Goal: Task Accomplishment & Management: Use online tool/utility

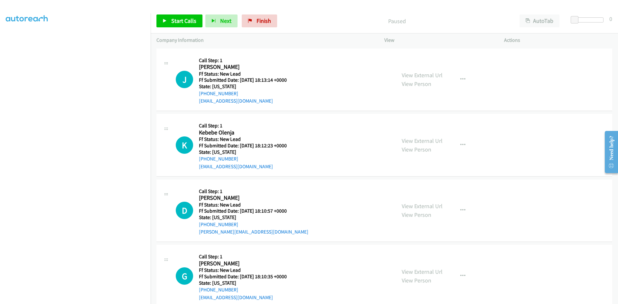
scroll to position [5, 0]
click at [178, 16] on link "Start Calls" at bounding box center [179, 20] width 46 height 13
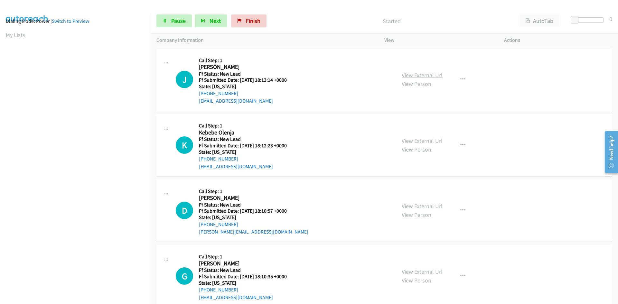
click at [406, 74] on link "View External Url" at bounding box center [422, 74] width 41 height 7
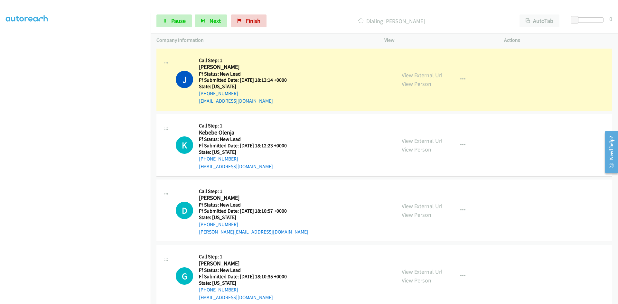
scroll to position [57, 0]
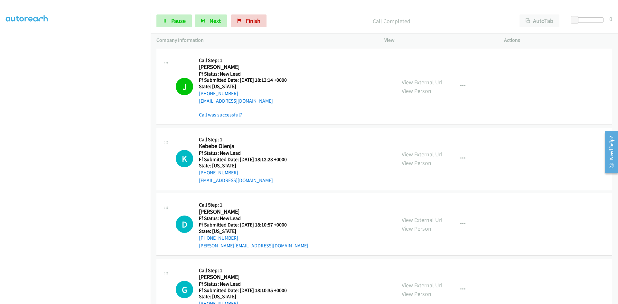
click at [436, 155] on link "View External Url" at bounding box center [422, 154] width 41 height 7
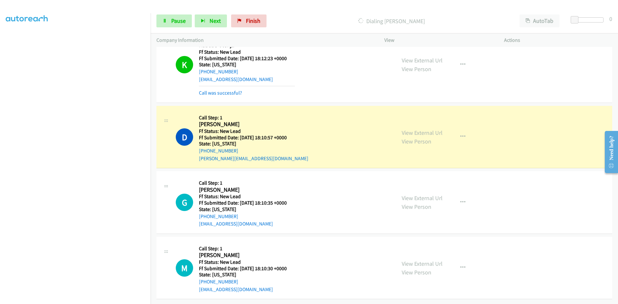
scroll to position [106, 0]
click at [406, 129] on link "View External Url" at bounding box center [422, 132] width 41 height 7
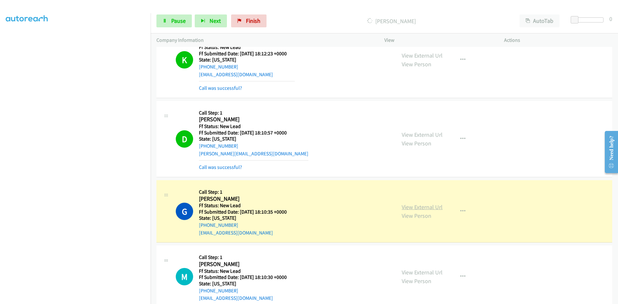
click at [423, 205] on link "View External Url" at bounding box center [422, 206] width 41 height 7
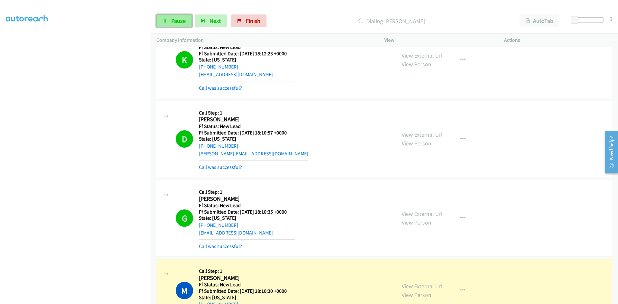
click at [188, 20] on link "Pause" at bounding box center [173, 20] width 35 height 13
click at [423, 288] on link "View External Url" at bounding box center [422, 286] width 41 height 7
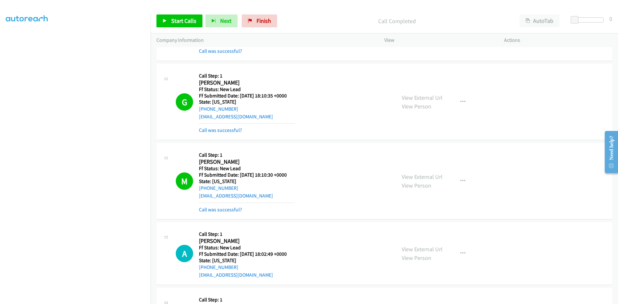
scroll to position [203, 0]
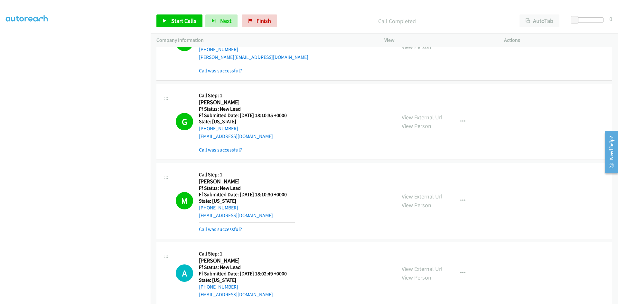
click at [221, 147] on link "Call was successful?" at bounding box center [220, 150] width 43 height 6
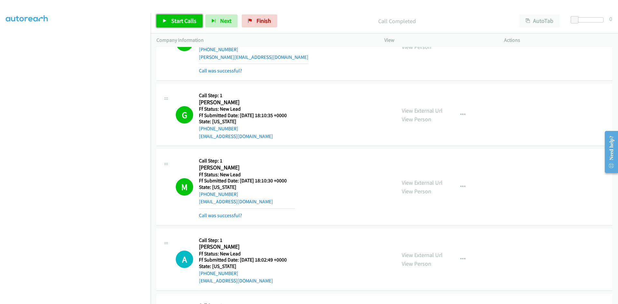
click at [191, 19] on span "Start Calls" at bounding box center [183, 20] width 25 height 7
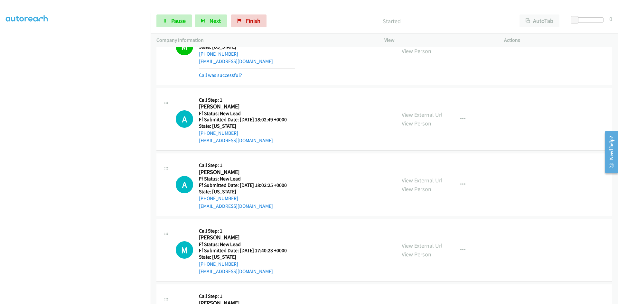
scroll to position [363, 0]
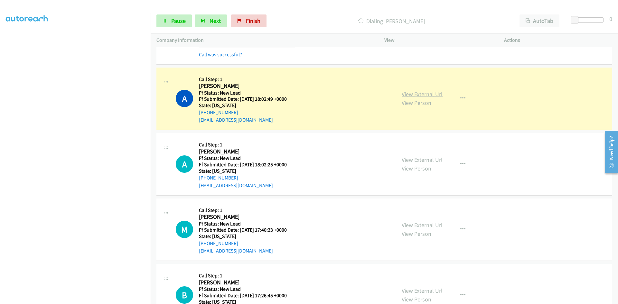
click at [411, 93] on link "View External Url" at bounding box center [422, 93] width 41 height 7
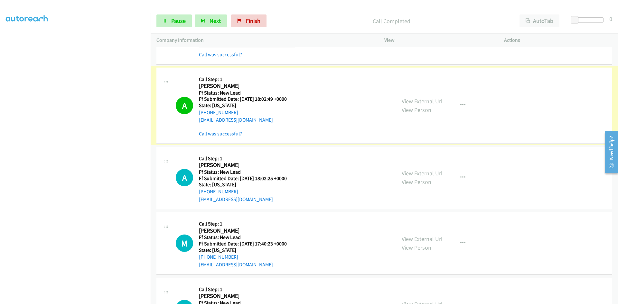
click at [222, 134] on link "Call was successful?" at bounding box center [220, 134] width 43 height 6
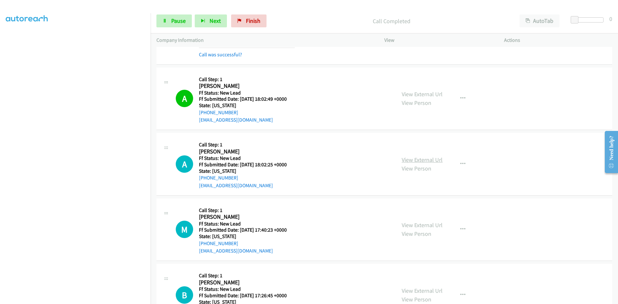
click at [429, 162] on link "View External Url" at bounding box center [422, 159] width 41 height 7
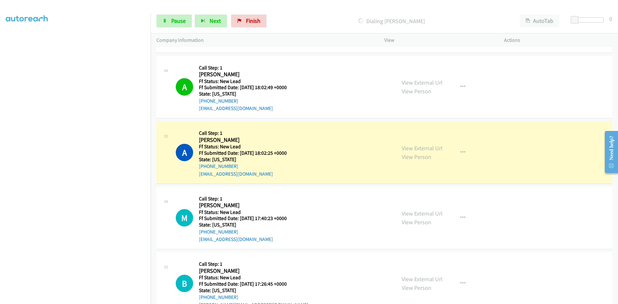
scroll to position [395, 0]
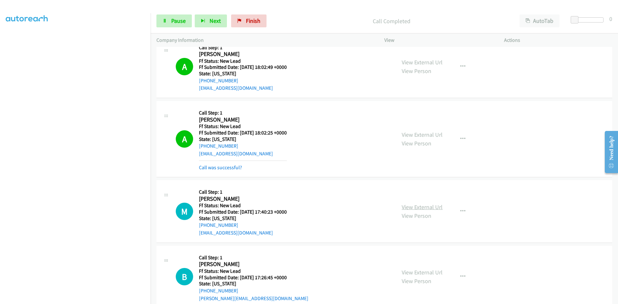
click at [423, 209] on link "View External Url" at bounding box center [422, 206] width 41 height 7
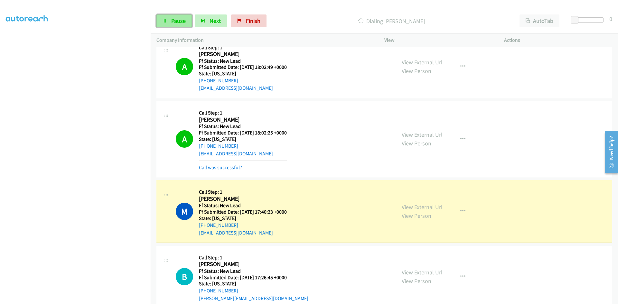
click at [173, 20] on span "Pause" at bounding box center [178, 20] width 14 height 7
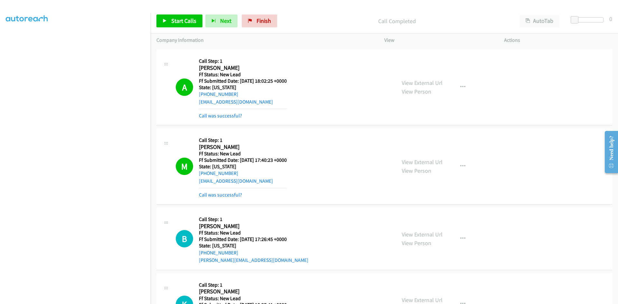
scroll to position [492, 0]
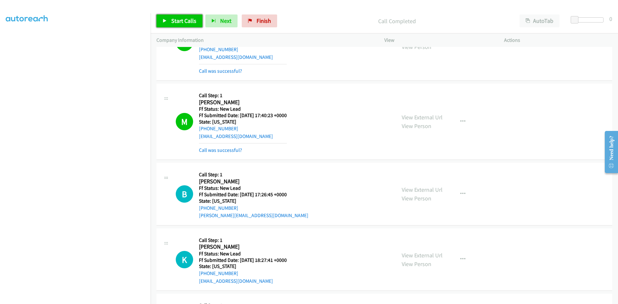
click at [186, 20] on span "Start Calls" at bounding box center [183, 20] width 25 height 7
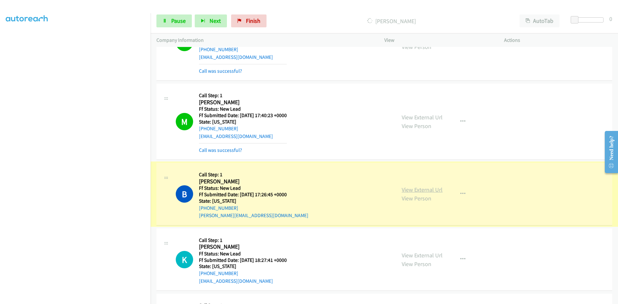
click at [410, 188] on link "View External Url" at bounding box center [422, 189] width 41 height 7
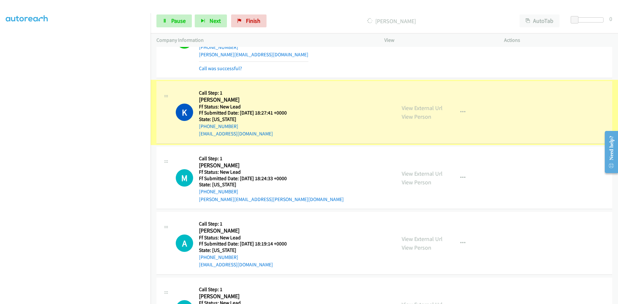
scroll to position [653, 0]
click at [430, 108] on link "View External Url" at bounding box center [422, 107] width 41 height 7
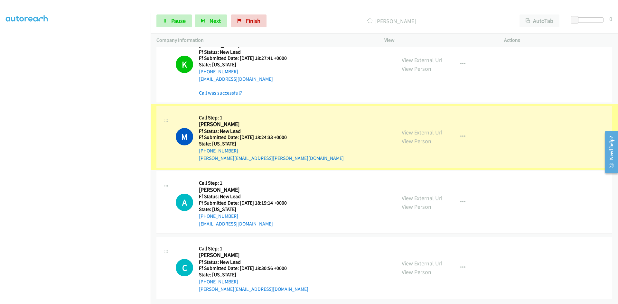
scroll to position [712, 0]
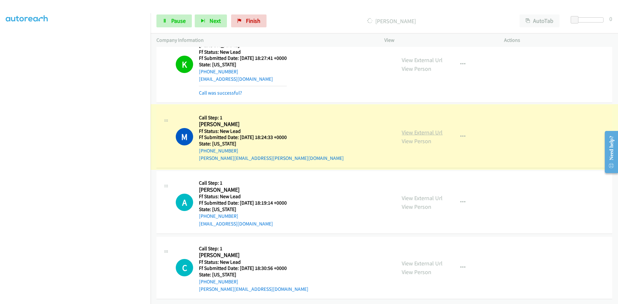
click at [427, 129] on link "View External Url" at bounding box center [422, 132] width 41 height 7
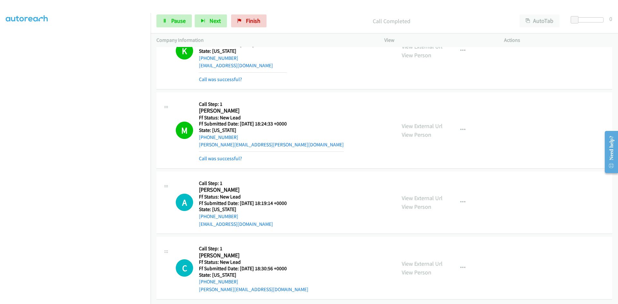
scroll to position [726, 0]
click at [418, 194] on link "View External Url" at bounding box center [422, 197] width 41 height 7
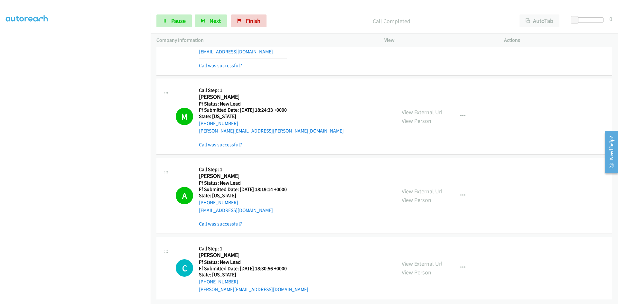
scroll to position [740, 0]
click at [423, 260] on link "View External Url" at bounding box center [422, 263] width 41 height 7
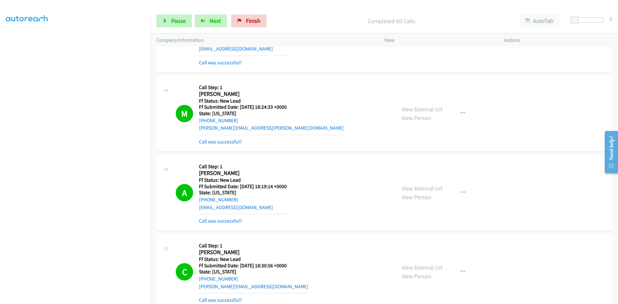
scroll to position [774, 0]
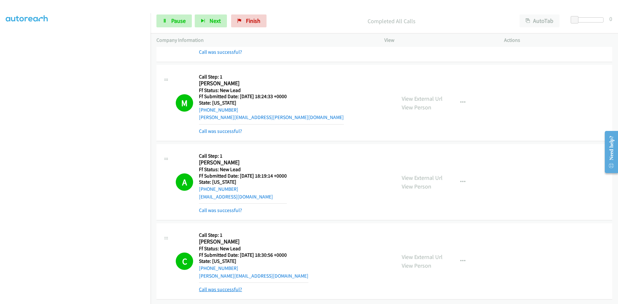
click at [229, 287] on link "Call was successful?" at bounding box center [220, 290] width 43 height 6
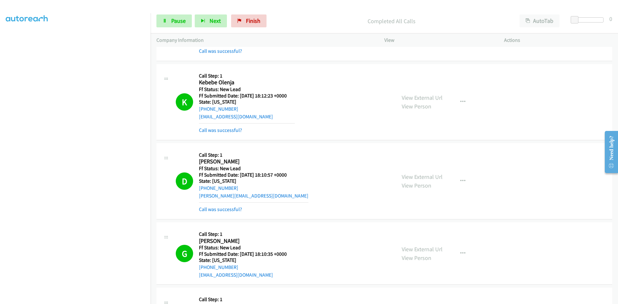
scroll to position [0, 0]
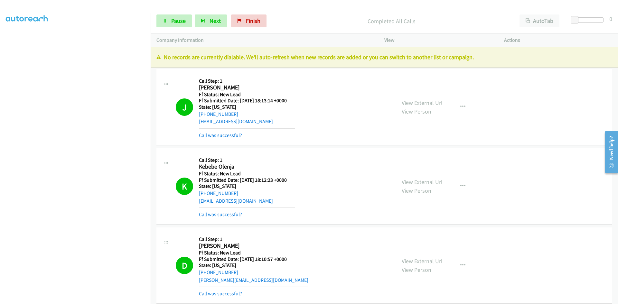
click at [448, 18] on p "Completed All Calls" at bounding box center [391, 21] width 233 height 9
click at [241, 21] on link "Finish" at bounding box center [248, 20] width 35 height 13
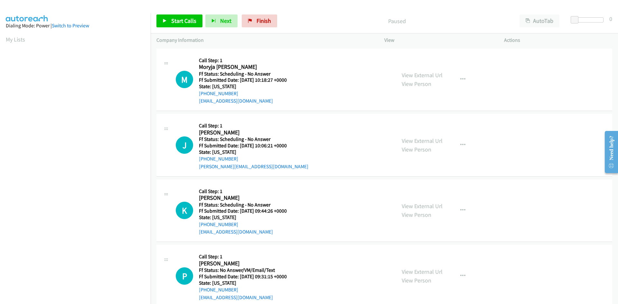
scroll to position [37, 0]
click at [170, 22] on link "Start Calls" at bounding box center [179, 20] width 46 height 13
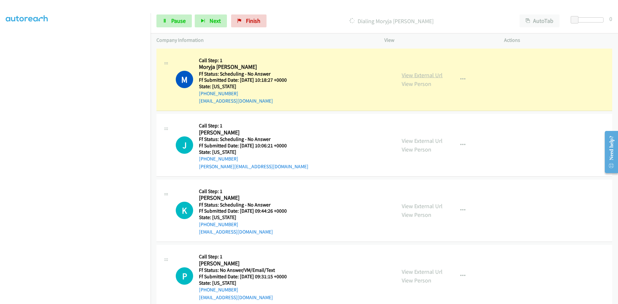
click at [417, 76] on link "View External Url" at bounding box center [422, 74] width 41 height 7
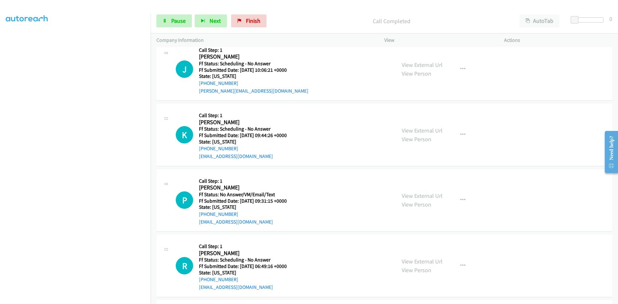
scroll to position [97, 0]
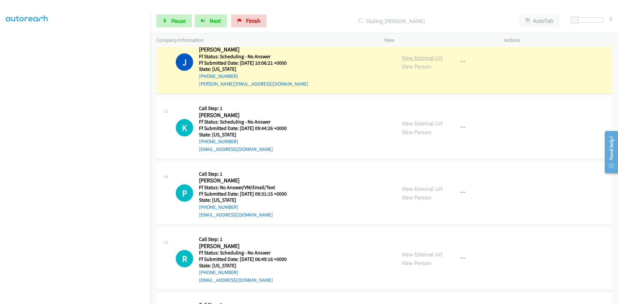
click at [406, 59] on link "View External Url" at bounding box center [422, 57] width 41 height 7
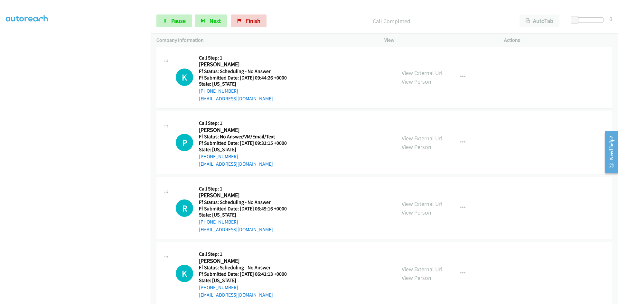
scroll to position [175, 0]
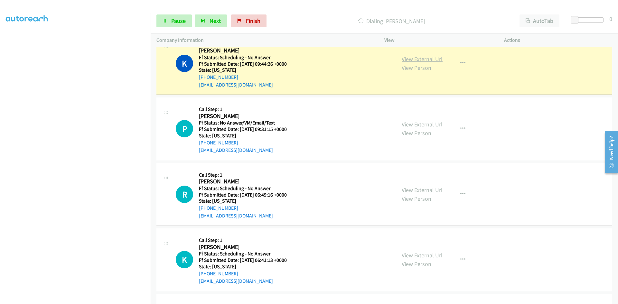
click at [406, 59] on link "View External Url" at bounding box center [422, 58] width 41 height 7
click at [424, 58] on link "View External Url" at bounding box center [422, 58] width 41 height 7
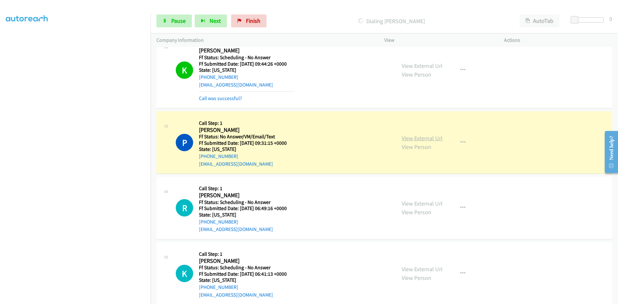
click at [418, 139] on link "View External Url" at bounding box center [422, 138] width 41 height 7
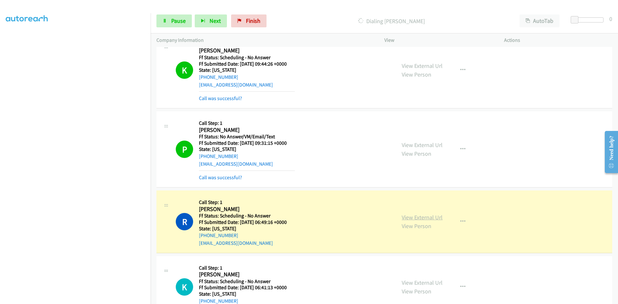
click at [417, 218] on link "View External Url" at bounding box center [422, 217] width 41 height 7
click at [176, 24] on span "Pause" at bounding box center [178, 20] width 14 height 7
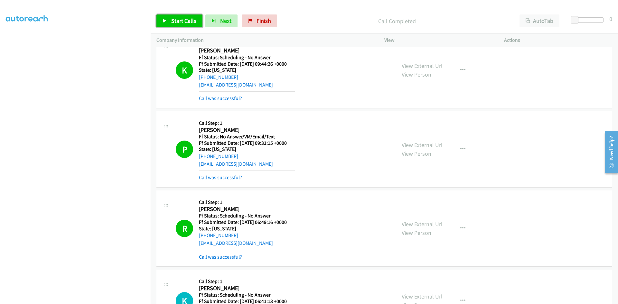
click at [185, 21] on span "Start Calls" at bounding box center [183, 20] width 25 height 7
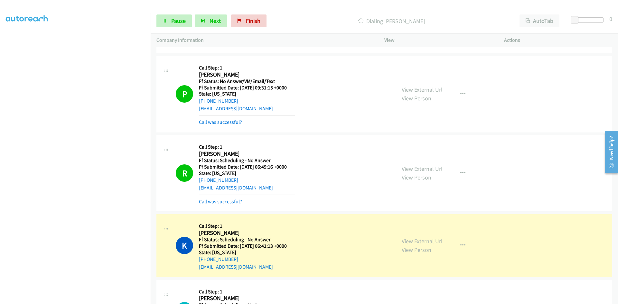
scroll to position [239, 0]
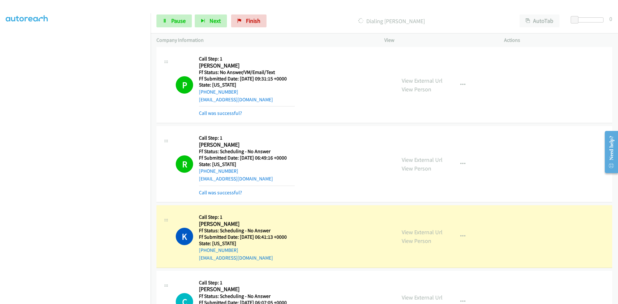
click at [236, 188] on mb0 "Call was successful?" at bounding box center [247, 191] width 96 height 11
click at [236, 194] on link "Call was successful?" at bounding box center [220, 193] width 43 height 6
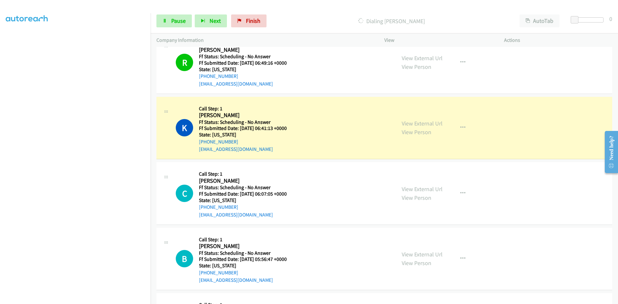
scroll to position [336, 0]
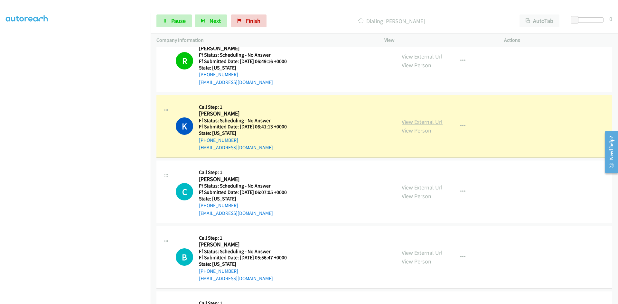
click at [425, 123] on link "View External Url" at bounding box center [422, 121] width 41 height 7
click at [160, 23] on link "Pause" at bounding box center [173, 20] width 35 height 13
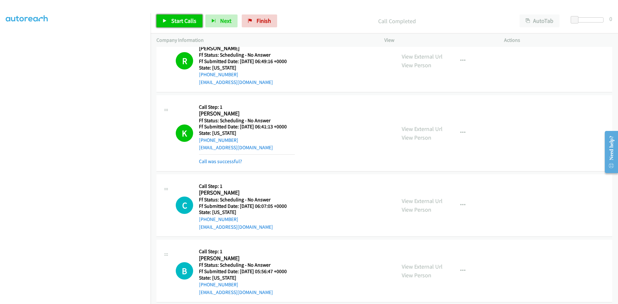
click at [176, 22] on span "Start Calls" at bounding box center [183, 20] width 25 height 7
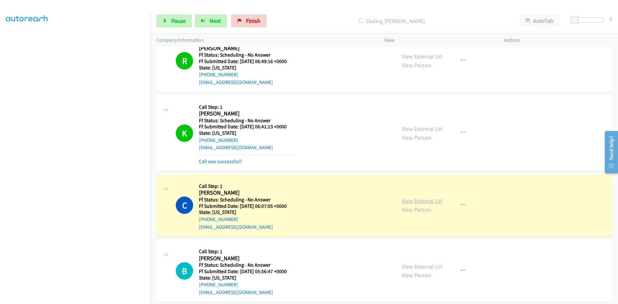
click at [403, 199] on link "View External Url" at bounding box center [422, 200] width 41 height 7
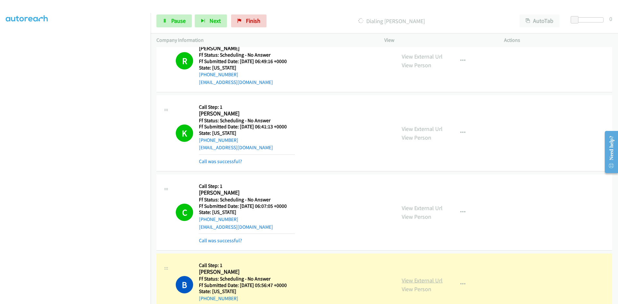
click at [402, 281] on link "View External Url" at bounding box center [422, 280] width 41 height 7
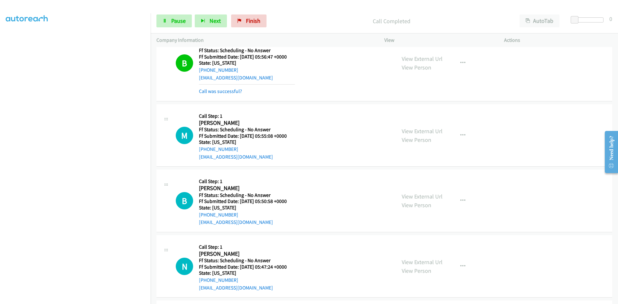
scroll to position [626, 0]
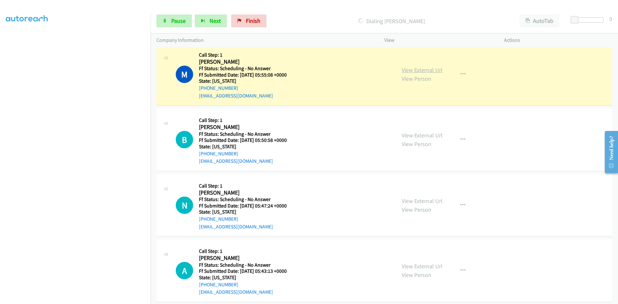
click at [428, 70] on link "View External Url" at bounding box center [422, 69] width 41 height 7
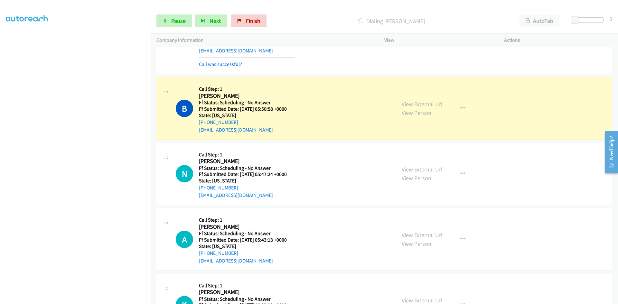
scroll to position [690, 0]
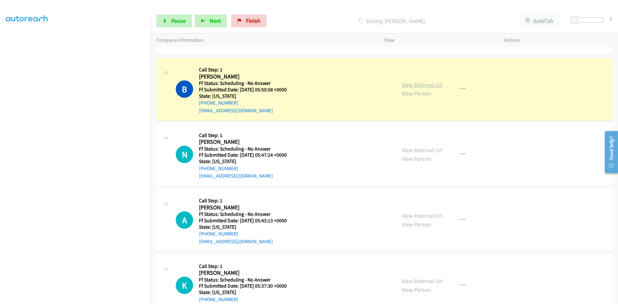
click at [402, 86] on link "View External Url" at bounding box center [422, 84] width 41 height 7
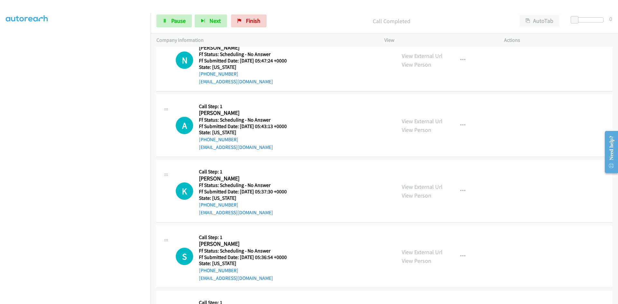
scroll to position [787, 0]
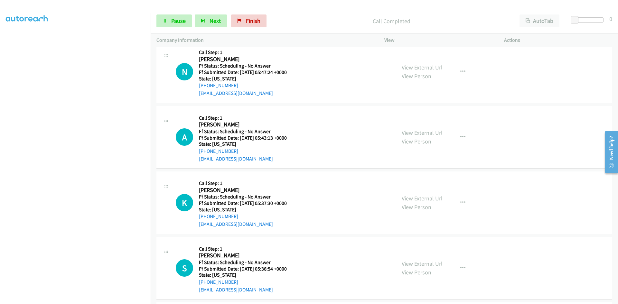
click at [436, 68] on link "View External Url" at bounding box center [422, 67] width 41 height 7
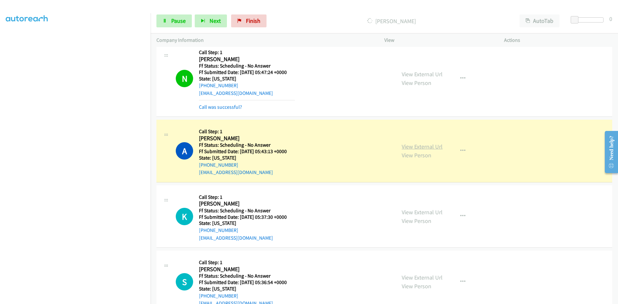
click at [412, 149] on link "View External Url" at bounding box center [422, 146] width 41 height 7
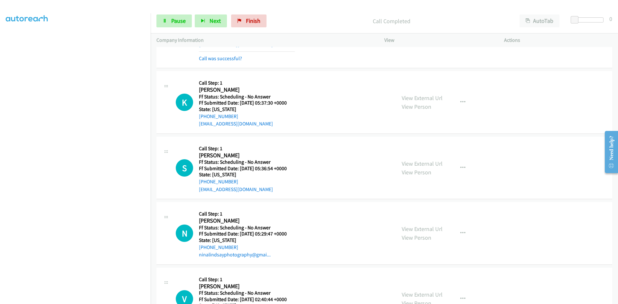
scroll to position [915, 0]
click at [429, 97] on link "View External Url" at bounding box center [422, 96] width 41 height 7
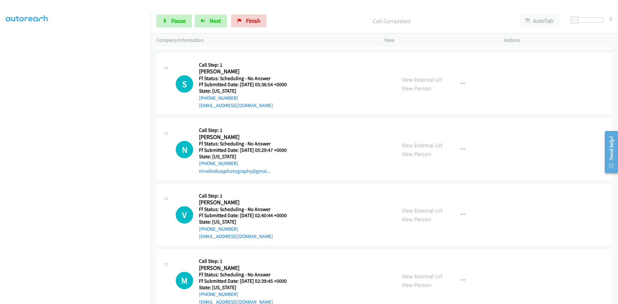
scroll to position [1026, 0]
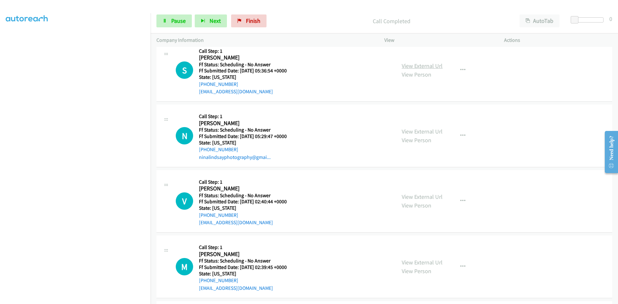
click at [416, 66] on link "View External Url" at bounding box center [422, 65] width 41 height 7
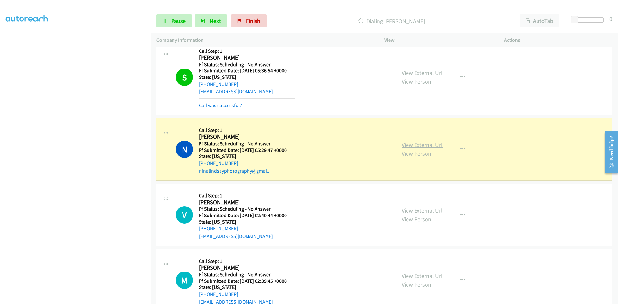
click at [415, 145] on link "View External Url" at bounding box center [422, 144] width 41 height 7
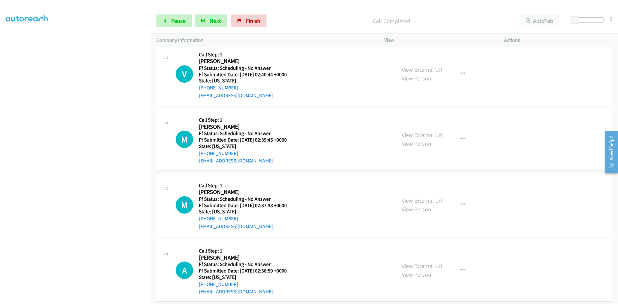
scroll to position [1187, 0]
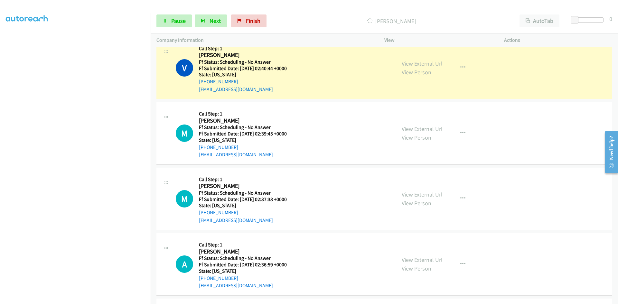
click at [426, 65] on link "View External Url" at bounding box center [422, 63] width 41 height 7
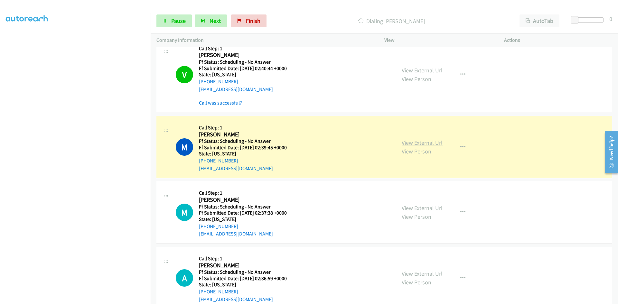
click at [414, 145] on link "View External Url" at bounding box center [422, 142] width 41 height 7
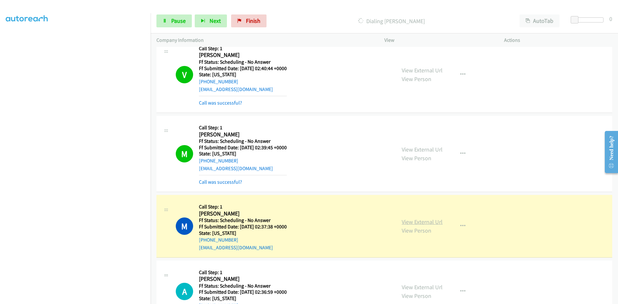
click at [424, 221] on link "View External Url" at bounding box center [422, 221] width 41 height 7
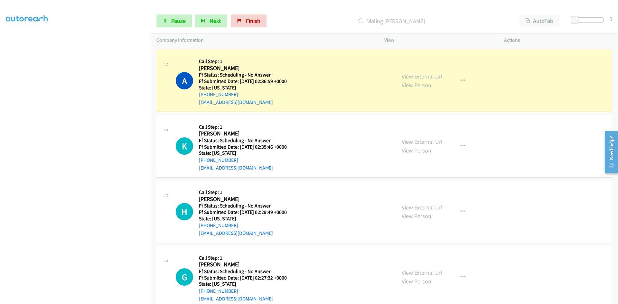
scroll to position [1412, 0]
click at [423, 78] on link "View External Url" at bounding box center [422, 75] width 41 height 7
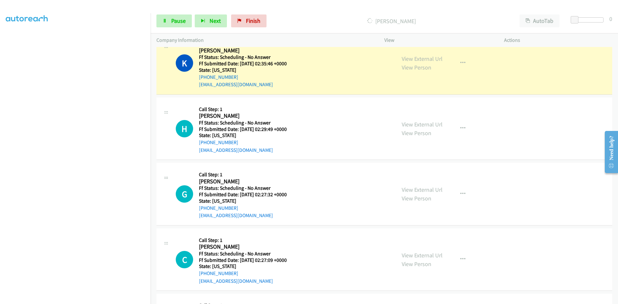
scroll to position [1509, 0]
click at [421, 58] on link "View External Url" at bounding box center [422, 58] width 41 height 7
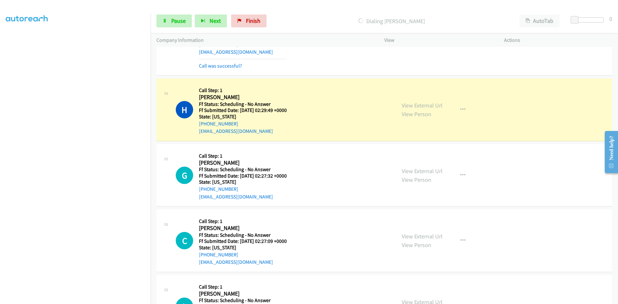
scroll to position [1573, 0]
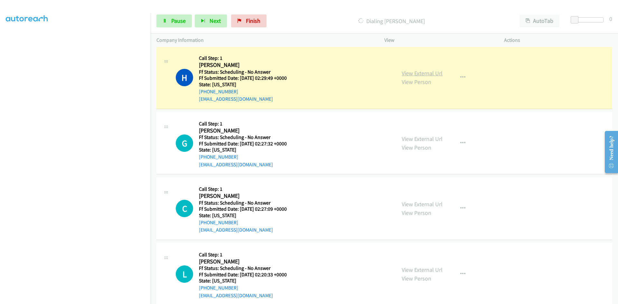
click at [435, 72] on link "View External Url" at bounding box center [422, 73] width 41 height 7
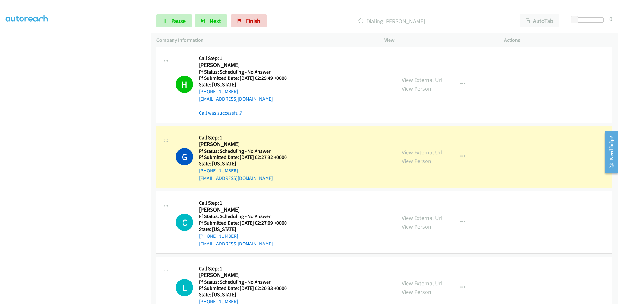
click at [424, 153] on link "View External Url" at bounding box center [422, 152] width 41 height 7
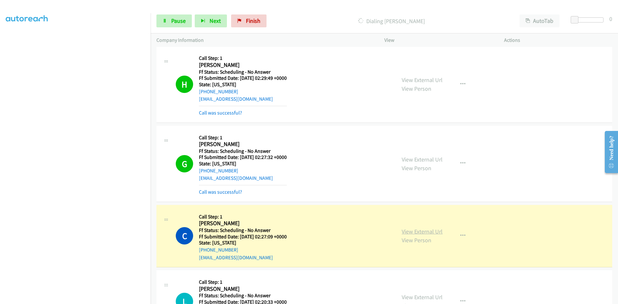
click at [418, 232] on link "View External Url" at bounding box center [422, 231] width 41 height 7
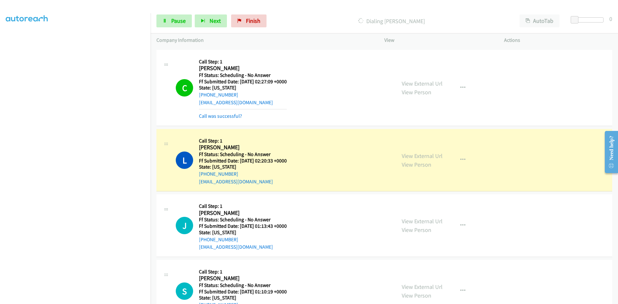
scroll to position [1734, 0]
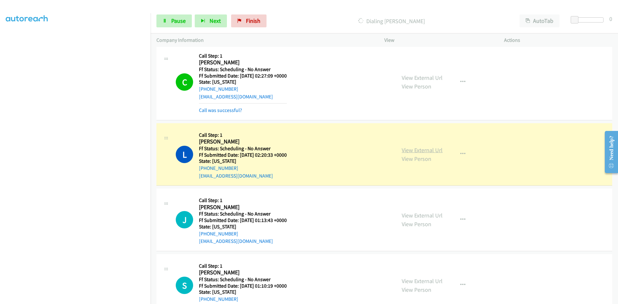
click at [427, 152] on link "View External Url" at bounding box center [422, 149] width 41 height 7
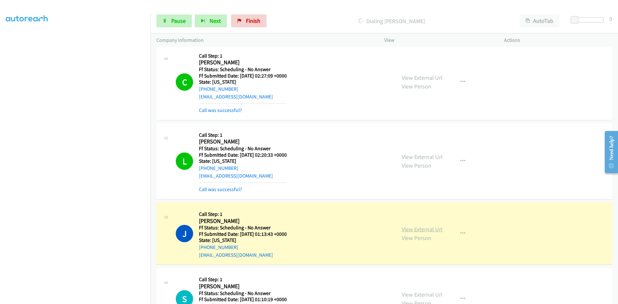
click at [412, 231] on link "View External Url" at bounding box center [422, 229] width 41 height 7
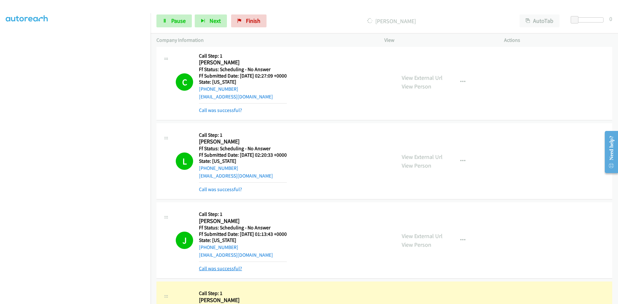
click at [236, 271] on link "Call was successful?" at bounding box center [220, 269] width 43 height 6
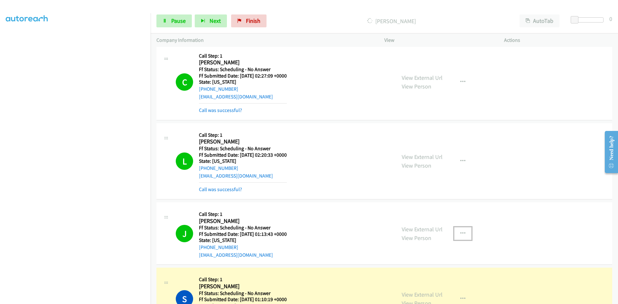
click at [461, 231] on icon "button" at bounding box center [462, 233] width 5 height 5
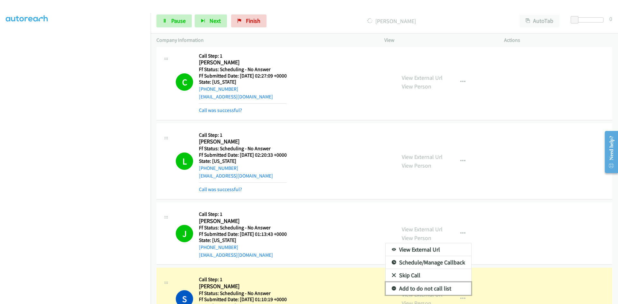
click at [429, 294] on link "Add to do not call list" at bounding box center [429, 288] width 86 height 13
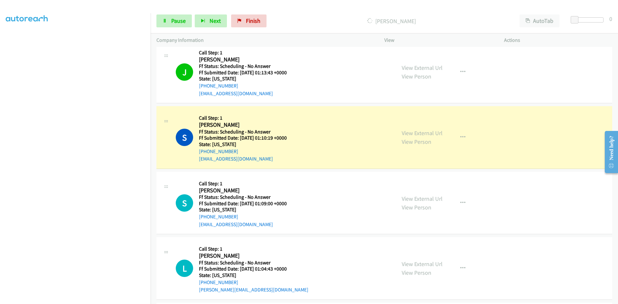
scroll to position [1895, 0]
click at [461, 71] on icon "button" at bounding box center [462, 72] width 5 height 5
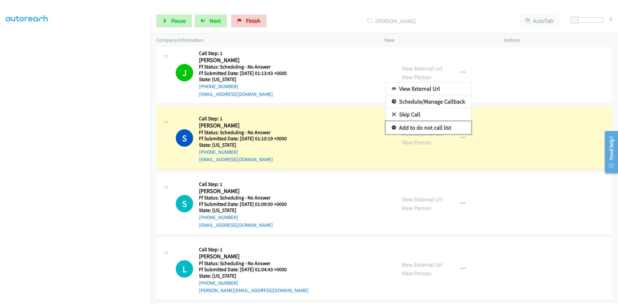
click at [417, 127] on link "Add to do not call list" at bounding box center [429, 127] width 86 height 13
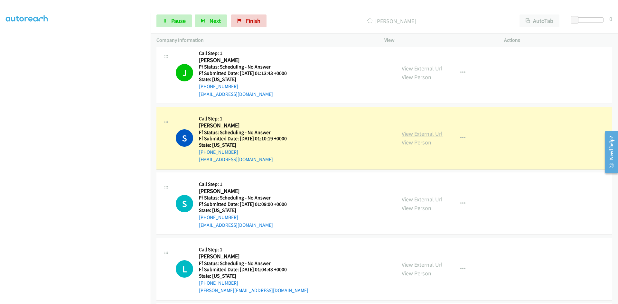
click at [417, 135] on link "View External Url" at bounding box center [422, 133] width 41 height 7
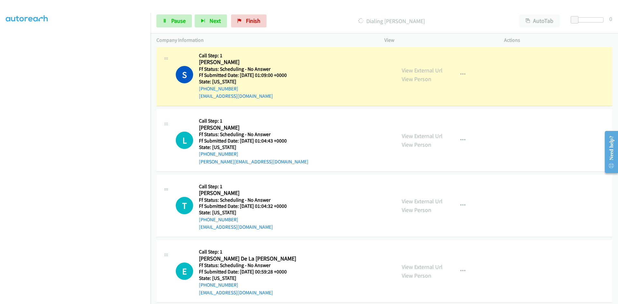
scroll to position [2005, 0]
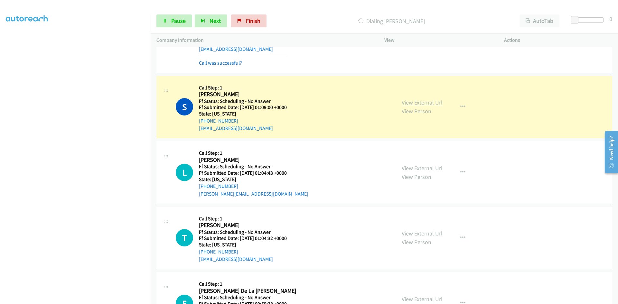
click at [428, 105] on link "View External Url" at bounding box center [422, 102] width 41 height 7
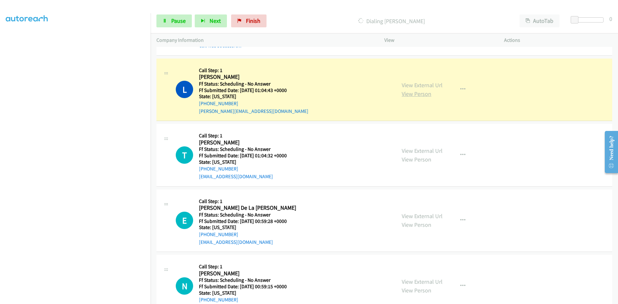
scroll to position [2134, 0]
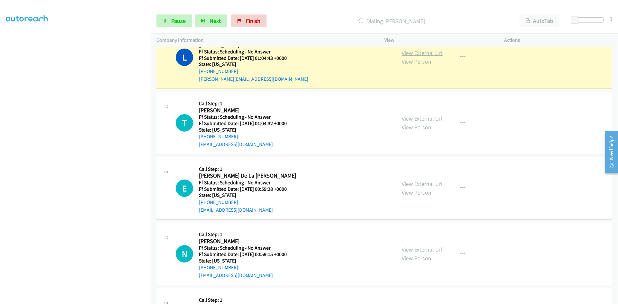
click at [413, 53] on link "View External Url" at bounding box center [422, 52] width 41 height 7
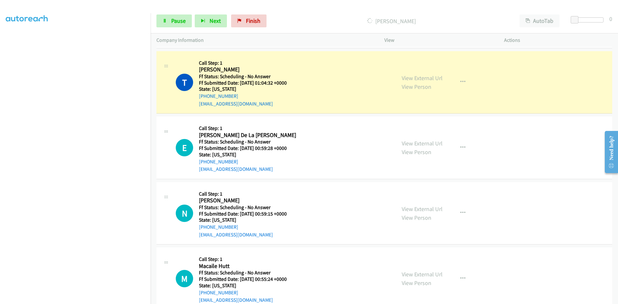
scroll to position [2199, 0]
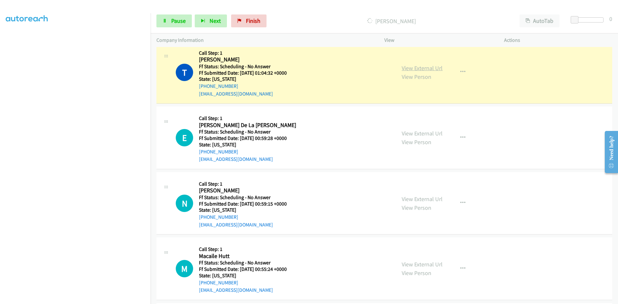
click at [408, 68] on link "View External Url" at bounding box center [422, 67] width 41 height 7
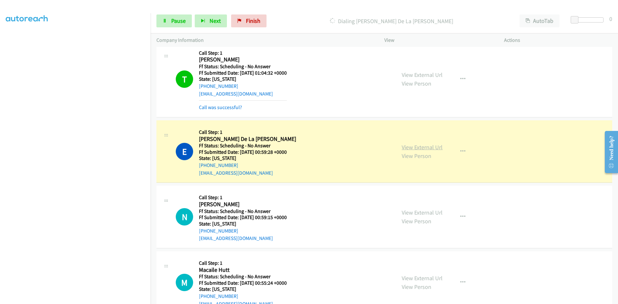
click at [419, 149] on link "View External Url" at bounding box center [422, 147] width 41 height 7
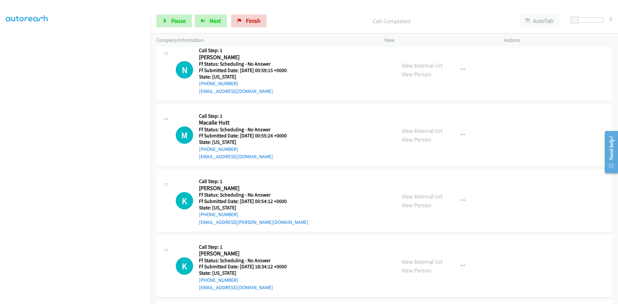
scroll to position [2373, 0]
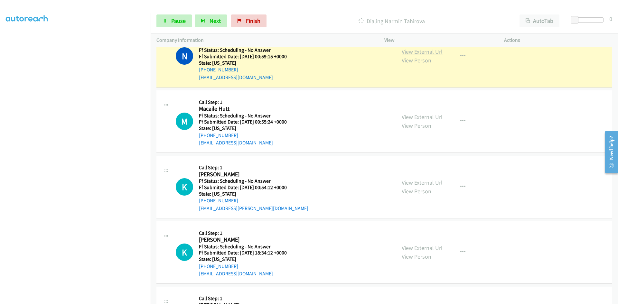
click at [424, 54] on link "View External Url" at bounding box center [422, 51] width 41 height 7
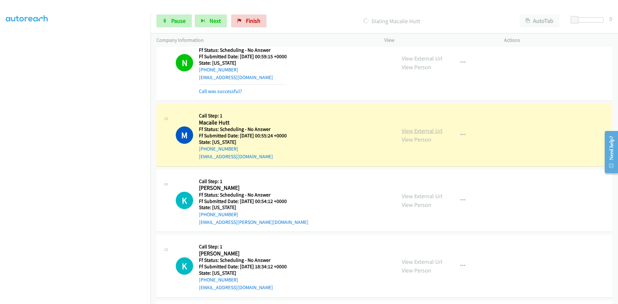
click at [408, 133] on link "View External Url" at bounding box center [422, 130] width 41 height 7
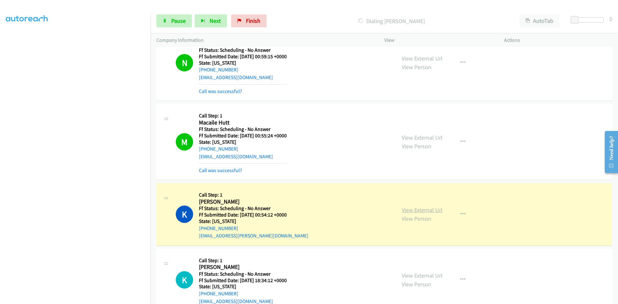
click at [421, 210] on link "View External Url" at bounding box center [422, 209] width 41 height 7
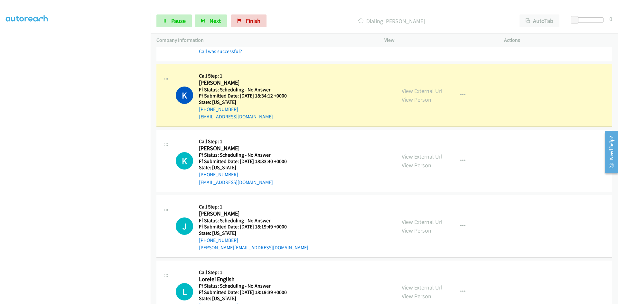
scroll to position [2599, 0]
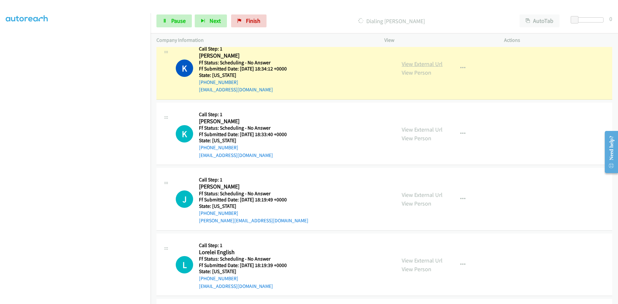
click at [416, 63] on link "View External Url" at bounding box center [422, 63] width 41 height 7
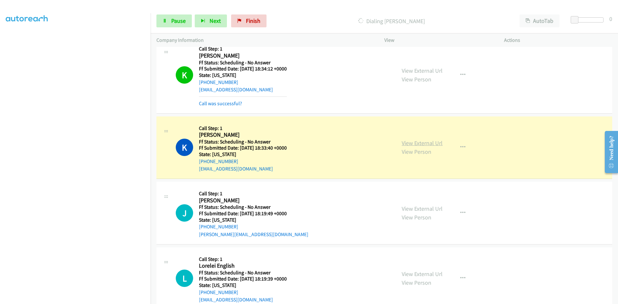
click at [412, 144] on link "View External Url" at bounding box center [422, 142] width 41 height 7
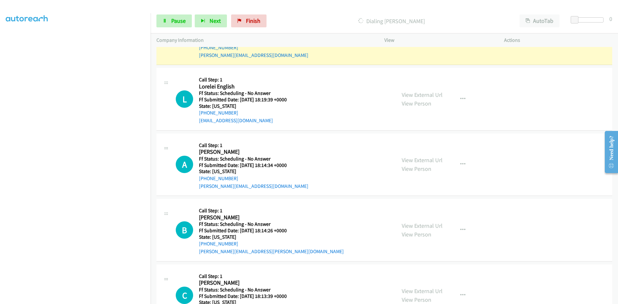
scroll to position [2760, 0]
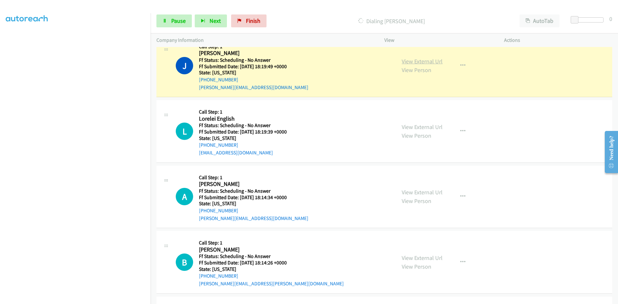
click at [435, 62] on div "View External Url View Person View External Url Email Schedule/Manage Callback …" at bounding box center [459, 66] width 126 height 51
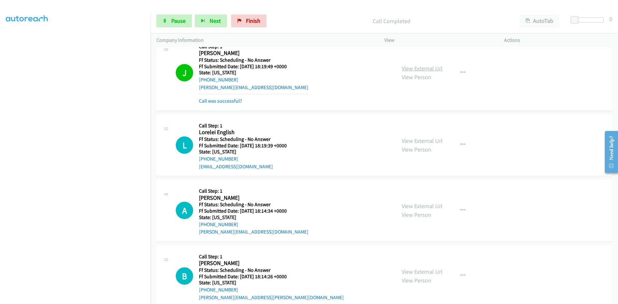
click at [432, 66] on link "View External Url" at bounding box center [422, 68] width 41 height 7
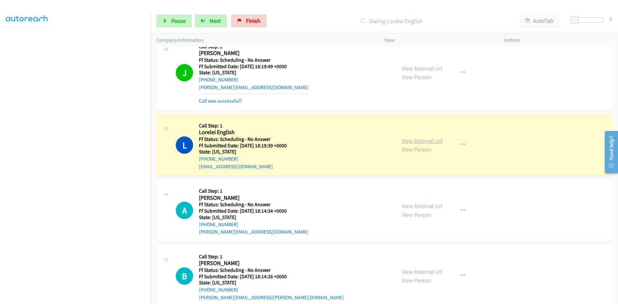
click at [429, 141] on link "View External Url" at bounding box center [422, 140] width 41 height 7
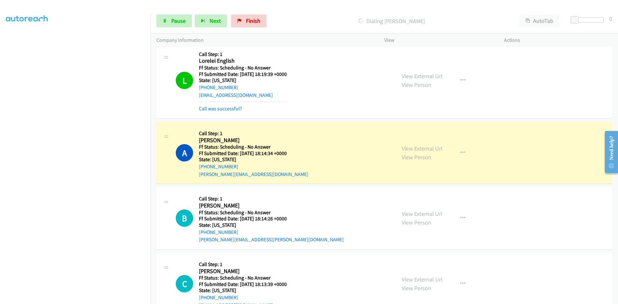
scroll to position [2921, 0]
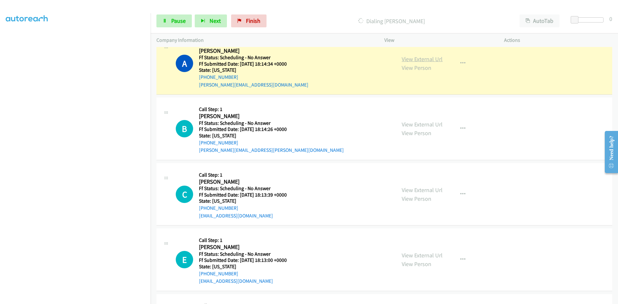
click at [414, 57] on link "View External Url" at bounding box center [422, 58] width 41 height 7
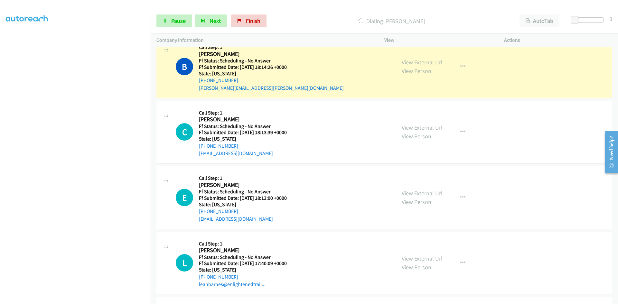
scroll to position [2985, 0]
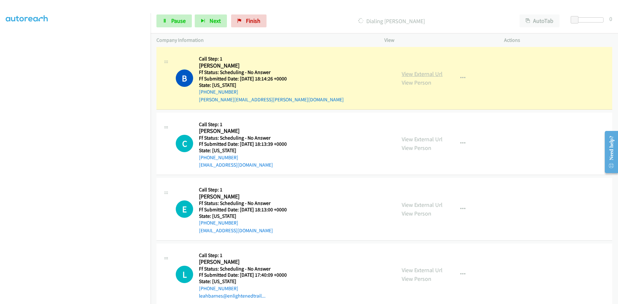
click at [402, 74] on link "View External Url" at bounding box center [422, 73] width 41 height 7
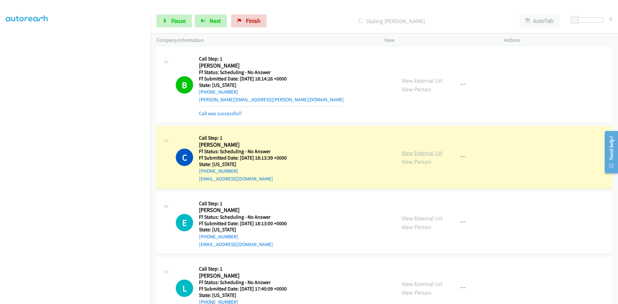
click at [425, 153] on link "View External Url" at bounding box center [422, 152] width 41 height 7
click at [182, 18] on span "Pause" at bounding box center [178, 20] width 14 height 7
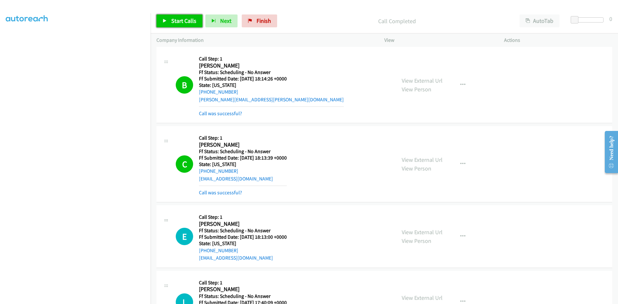
click at [181, 24] on link "Start Calls" at bounding box center [179, 20] width 46 height 13
click at [229, 190] on link "Call was successful?" at bounding box center [220, 193] width 43 height 6
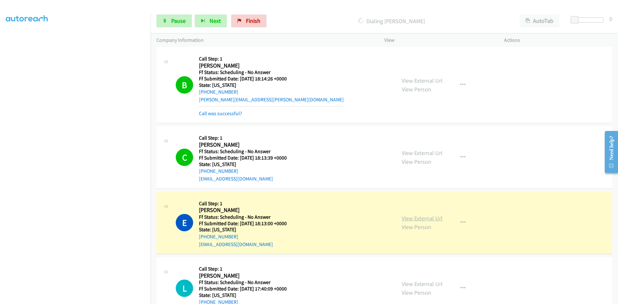
click at [430, 218] on link "View External Url" at bounding box center [422, 218] width 41 height 7
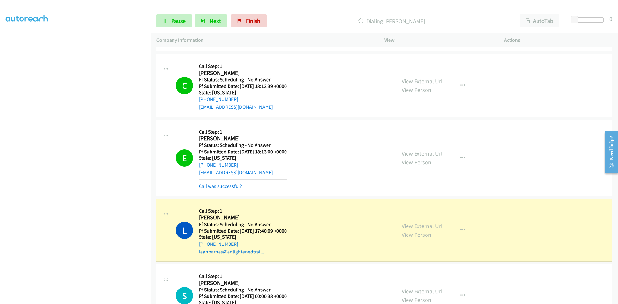
scroll to position [3031, 0]
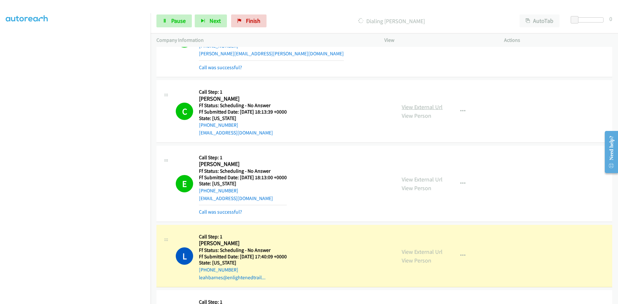
click at [405, 105] on link "View External Url" at bounding box center [422, 106] width 41 height 7
click at [408, 251] on link "View External Url" at bounding box center [422, 251] width 41 height 7
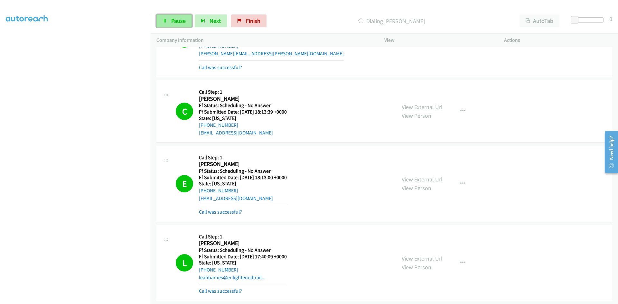
click at [165, 24] on link "Pause" at bounding box center [173, 20] width 35 height 13
click at [257, 20] on span "Finish" at bounding box center [264, 20] width 14 height 7
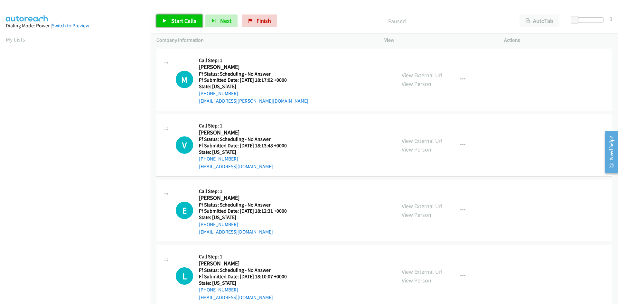
click at [183, 20] on span "Start Calls" at bounding box center [183, 20] width 25 height 7
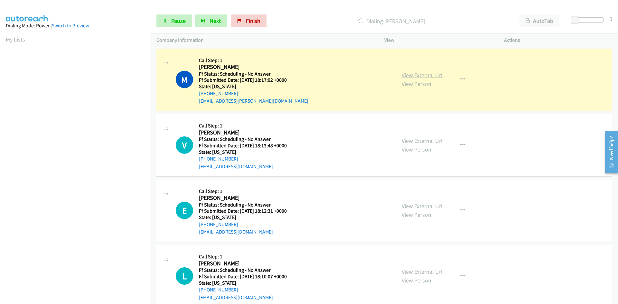
click at [403, 77] on link "View External Url" at bounding box center [422, 74] width 41 height 7
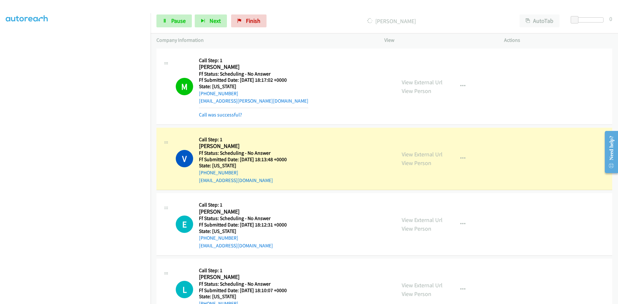
click at [437, 149] on div "View External Url View Person View External Url Email Schedule/Manage Callback …" at bounding box center [459, 159] width 126 height 51
click at [437, 155] on link "View External Url" at bounding box center [422, 154] width 41 height 7
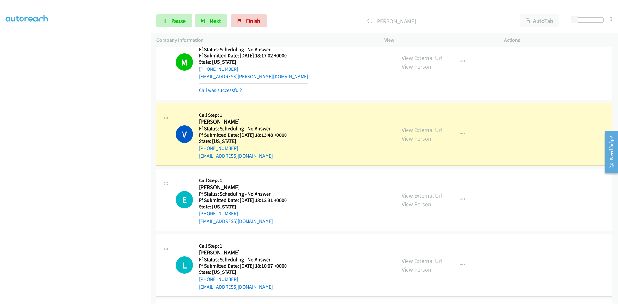
scroll to position [64, 0]
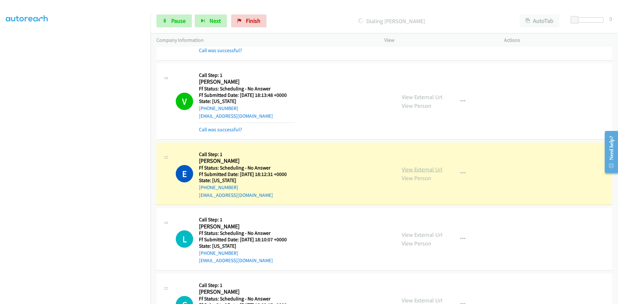
click at [410, 167] on link "View External Url" at bounding box center [422, 169] width 41 height 7
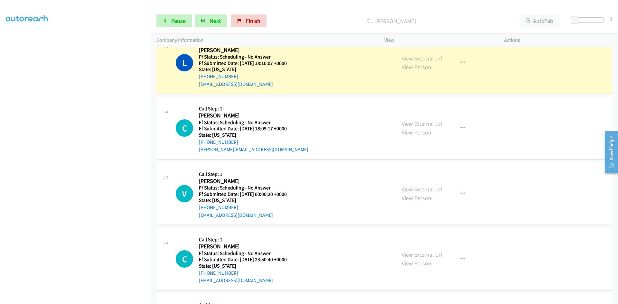
scroll to position [258, 0]
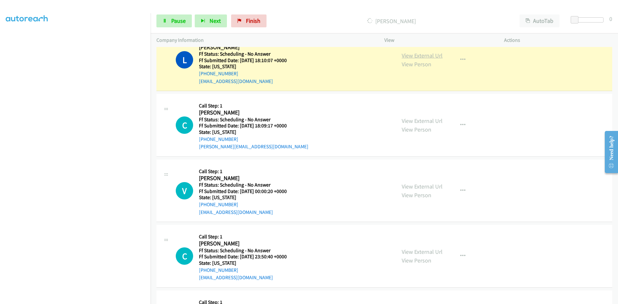
click at [426, 54] on link "View External Url" at bounding box center [422, 55] width 41 height 7
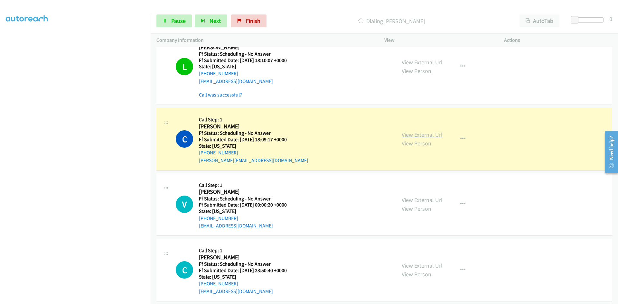
click at [419, 133] on link "View External Url" at bounding box center [422, 134] width 41 height 7
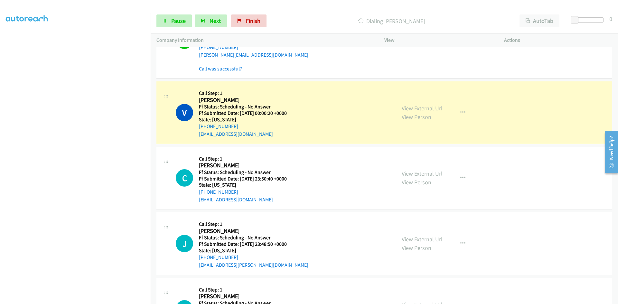
scroll to position [386, 0]
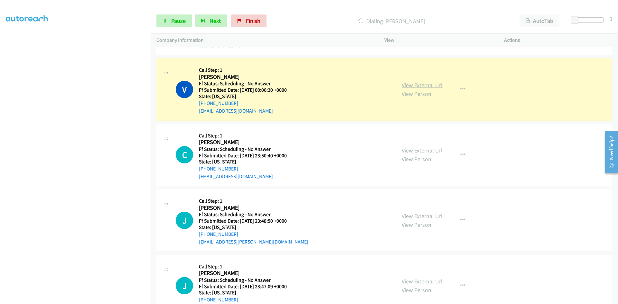
click at [419, 84] on link "View External Url" at bounding box center [422, 84] width 41 height 7
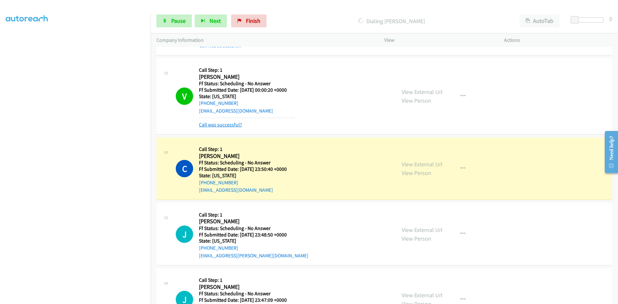
click at [237, 123] on link "Call was successful?" at bounding box center [220, 125] width 43 height 6
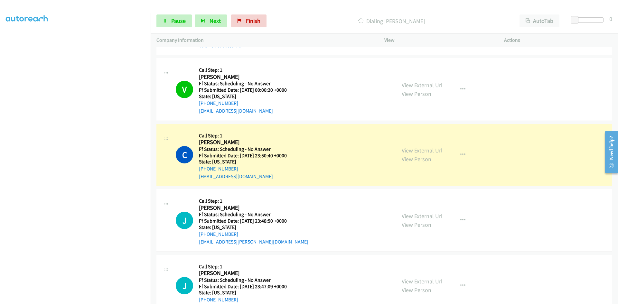
click at [405, 151] on link "View External Url" at bounding box center [422, 150] width 41 height 7
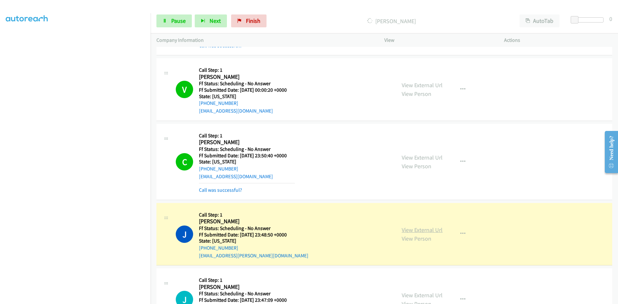
click at [421, 233] on link "View External Url" at bounding box center [422, 229] width 41 height 7
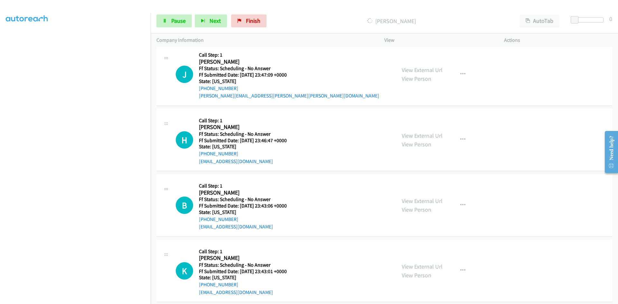
scroll to position [626, 0]
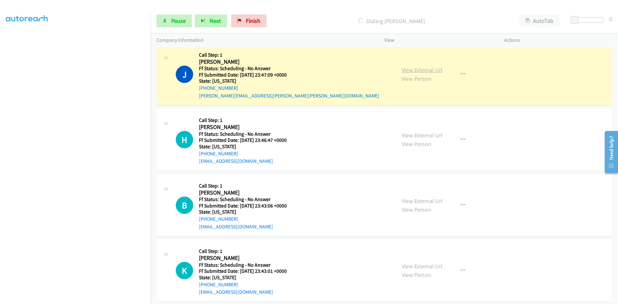
click at [431, 70] on link "View External Url" at bounding box center [422, 69] width 41 height 7
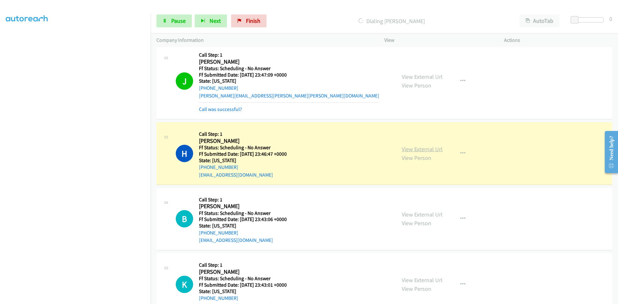
click at [418, 149] on link "View External Url" at bounding box center [422, 149] width 41 height 7
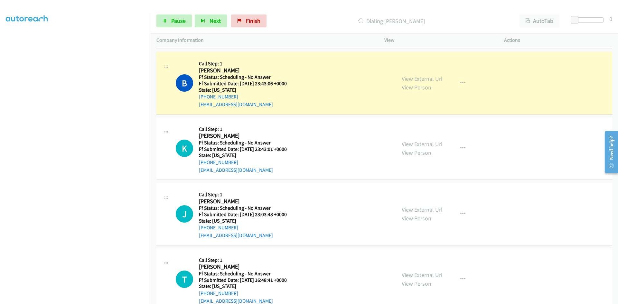
scroll to position [787, 0]
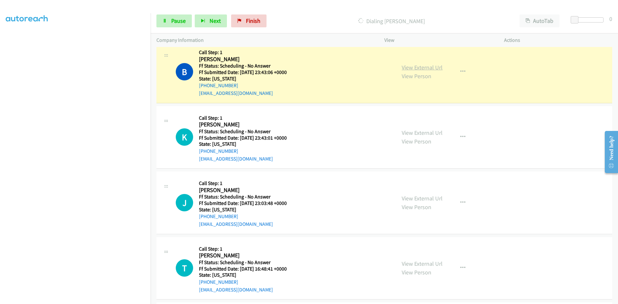
click at [430, 68] on link "View External Url" at bounding box center [422, 67] width 41 height 7
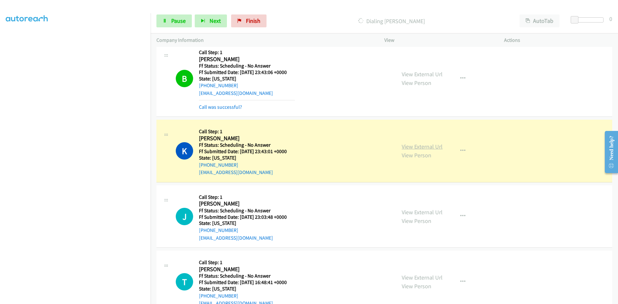
click at [402, 144] on link "View External Url" at bounding box center [422, 146] width 41 height 7
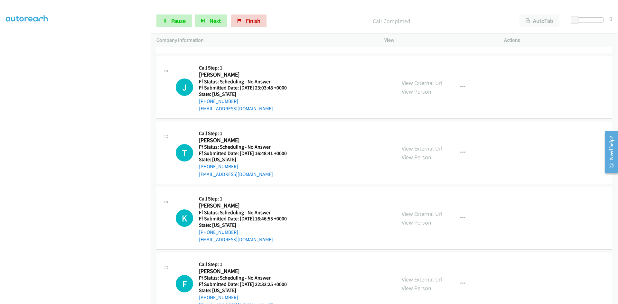
scroll to position [947, 0]
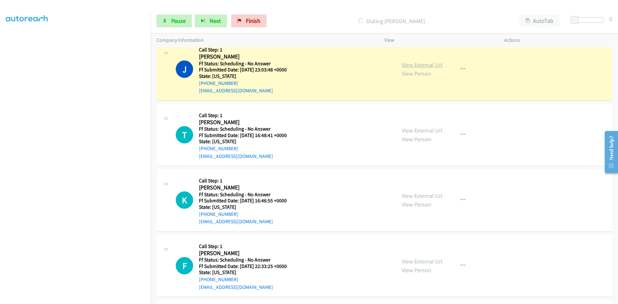
click at [410, 65] on link "View External Url" at bounding box center [422, 64] width 41 height 7
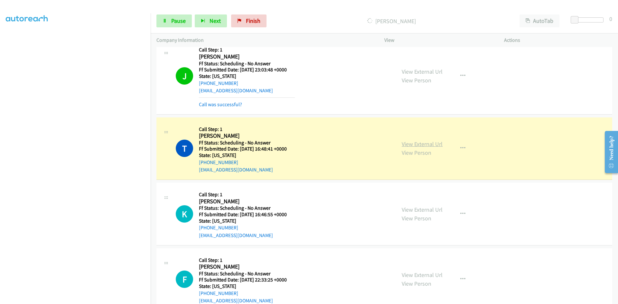
click at [428, 145] on link "View External Url" at bounding box center [422, 143] width 41 height 7
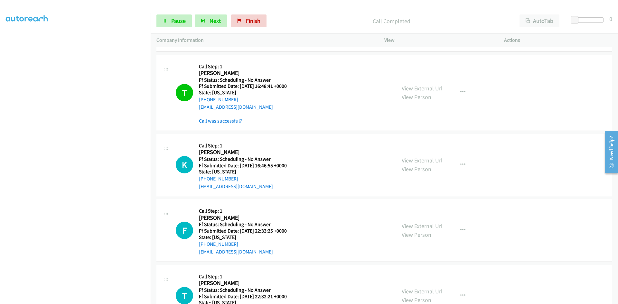
scroll to position [1108, 0]
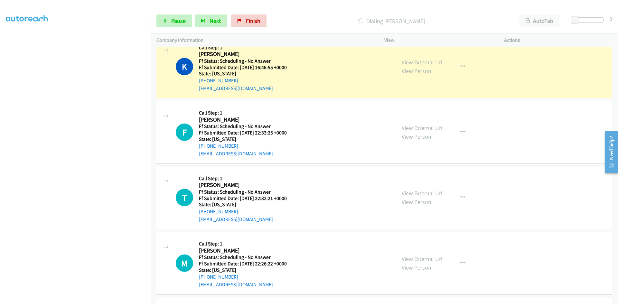
click at [435, 62] on link "View External Url" at bounding box center [422, 62] width 41 height 7
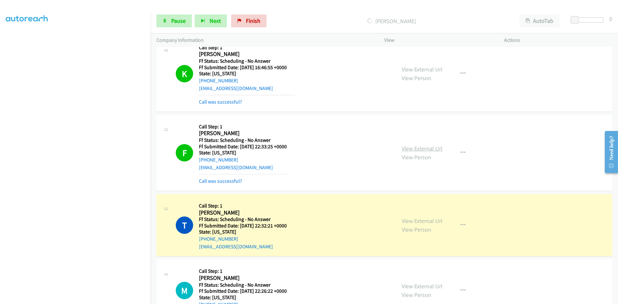
click at [429, 147] on link "View External Url" at bounding box center [422, 148] width 41 height 7
click at [412, 221] on link "View External Url" at bounding box center [422, 220] width 41 height 7
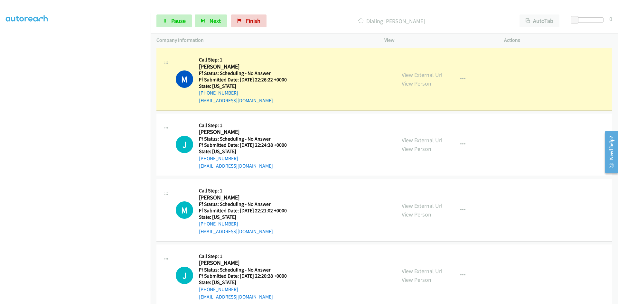
scroll to position [1347, 0]
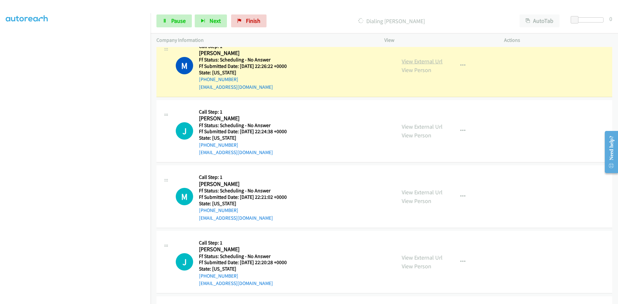
click at [412, 63] on link "View External Url" at bounding box center [422, 61] width 41 height 7
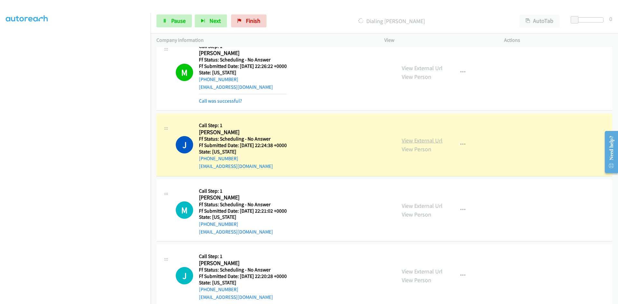
click at [408, 142] on link "View External Url" at bounding box center [422, 140] width 41 height 7
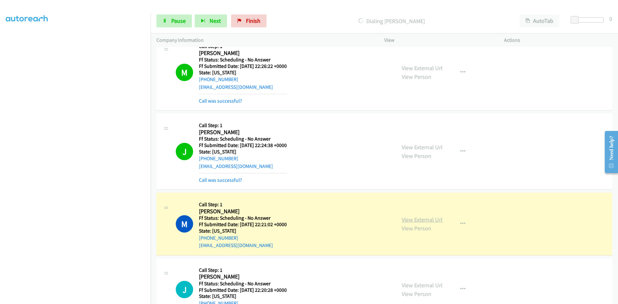
click at [409, 222] on link "View External Url" at bounding box center [422, 219] width 41 height 7
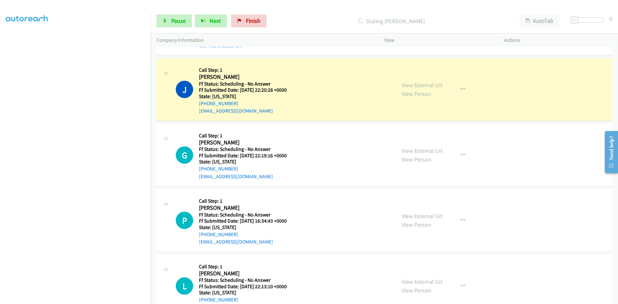
scroll to position [1573, 0]
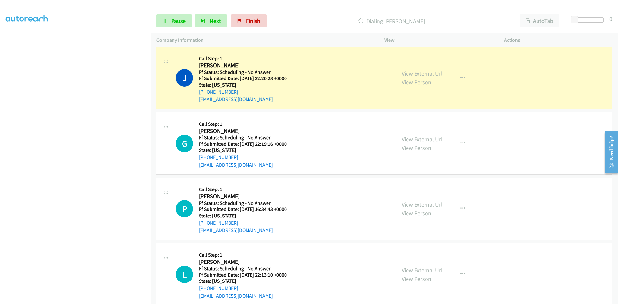
click at [416, 76] on link "View External Url" at bounding box center [422, 73] width 41 height 7
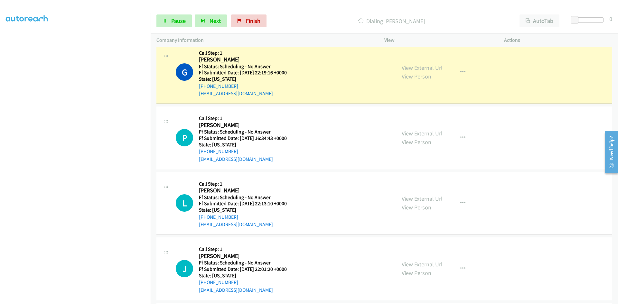
scroll to position [1669, 0]
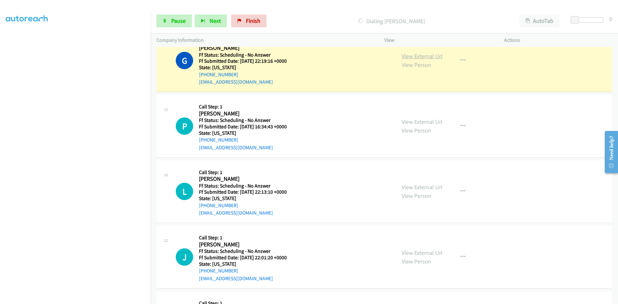
click at [416, 58] on link "View External Url" at bounding box center [422, 55] width 41 height 7
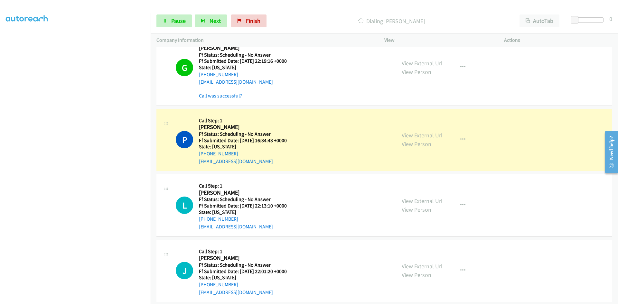
click at [427, 135] on link "View External Url" at bounding box center [422, 135] width 41 height 7
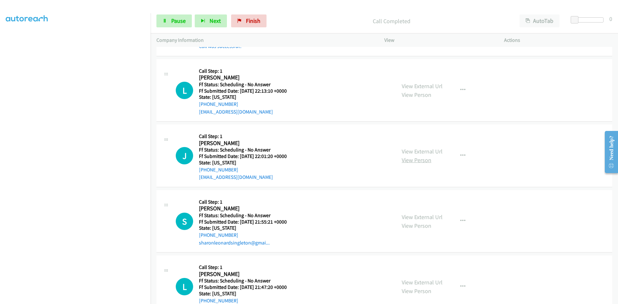
scroll to position [1812, 0]
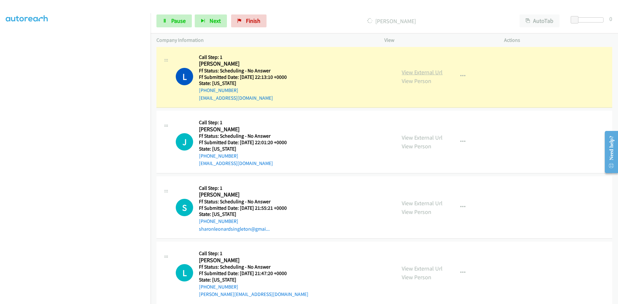
click at [436, 72] on link "View External Url" at bounding box center [422, 72] width 41 height 7
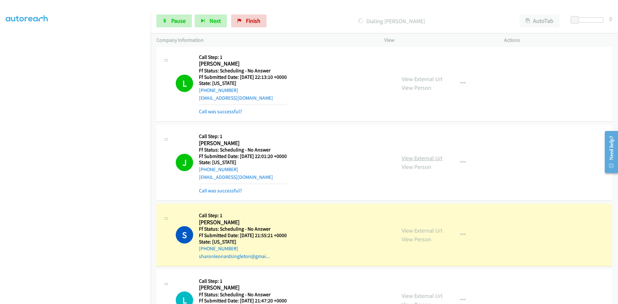
click at [417, 158] on link "View External Url" at bounding box center [422, 158] width 41 height 7
click at [413, 230] on link "View External Url" at bounding box center [422, 230] width 41 height 7
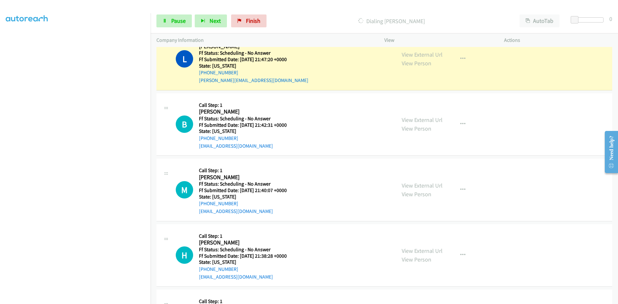
scroll to position [2069, 0]
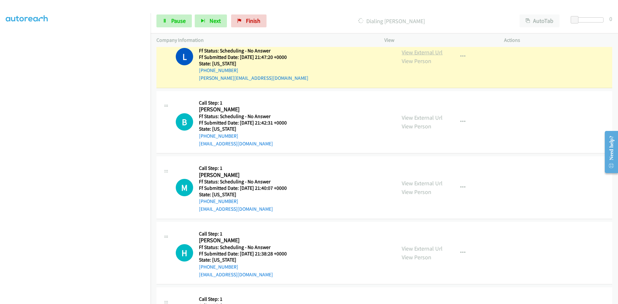
click at [433, 49] on link "View External Url" at bounding box center [422, 52] width 41 height 7
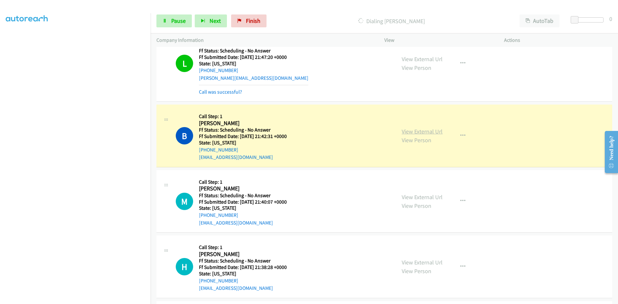
click at [407, 133] on link "View External Url" at bounding box center [422, 131] width 41 height 7
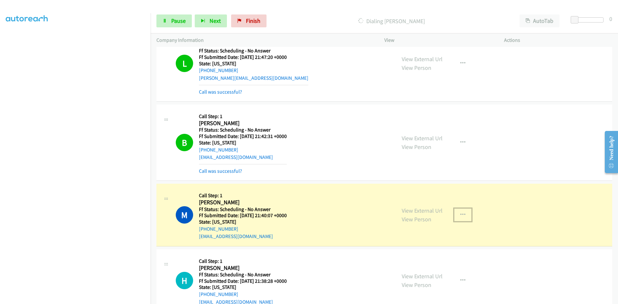
click at [461, 216] on icon "button" at bounding box center [462, 214] width 5 height 5
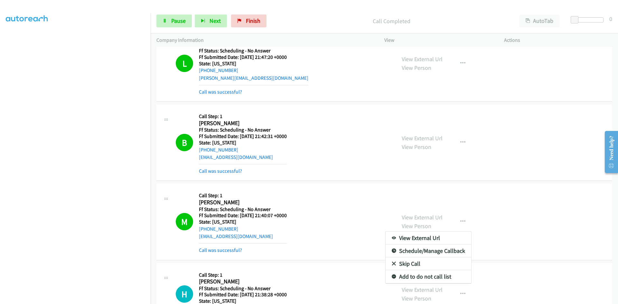
click at [416, 218] on div at bounding box center [309, 152] width 618 height 304
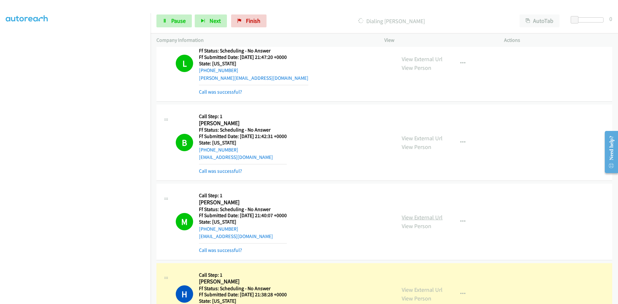
click at [416, 218] on link "View External Url" at bounding box center [422, 217] width 41 height 7
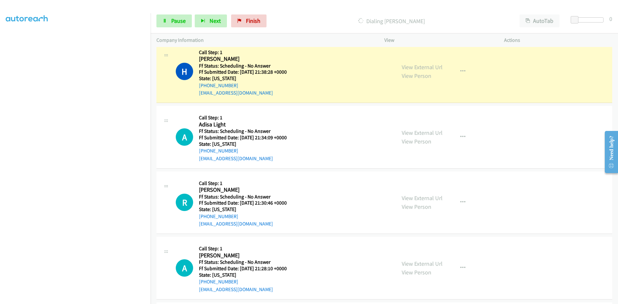
scroll to position [2295, 0]
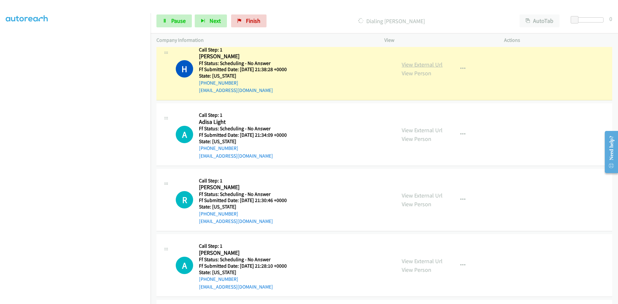
click at [434, 65] on link "View External Url" at bounding box center [422, 64] width 41 height 7
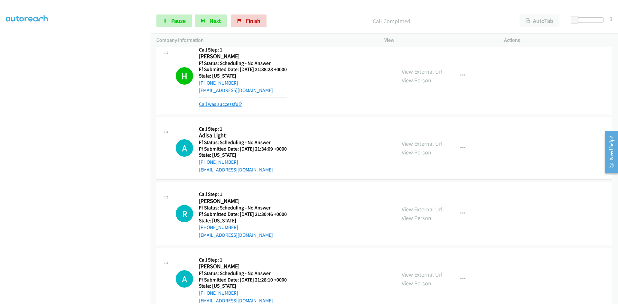
click at [231, 106] on link "Call was successful?" at bounding box center [220, 104] width 43 height 6
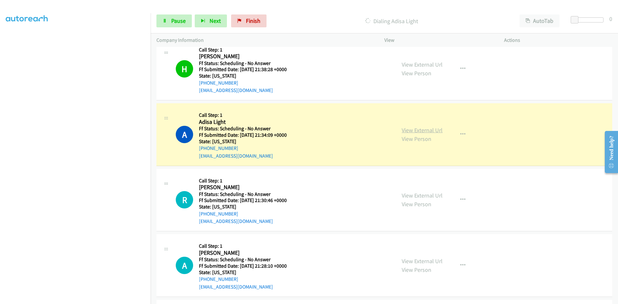
click at [426, 129] on link "View External Url" at bounding box center [422, 130] width 41 height 7
click at [425, 63] on link "View External Url" at bounding box center [422, 64] width 41 height 7
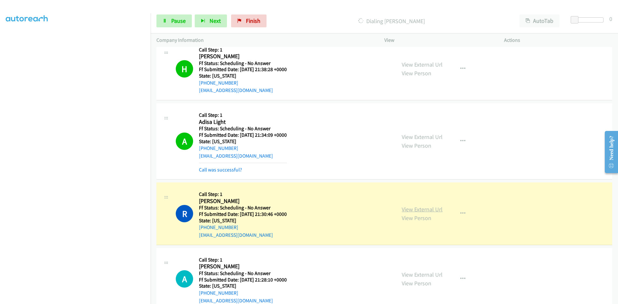
click at [417, 210] on link "View External Url" at bounding box center [422, 209] width 41 height 7
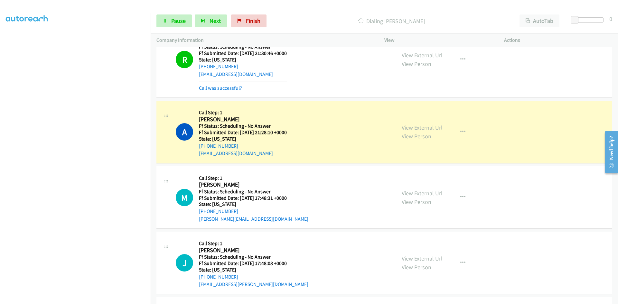
scroll to position [2463, 0]
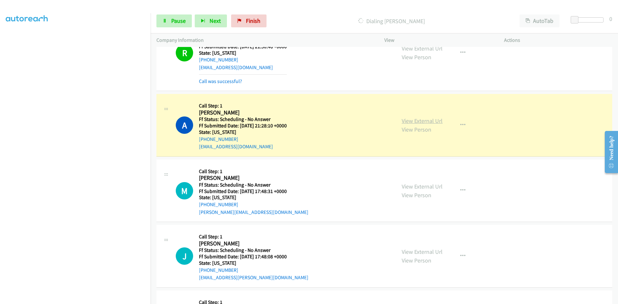
click at [437, 121] on link "View External Url" at bounding box center [422, 120] width 41 height 7
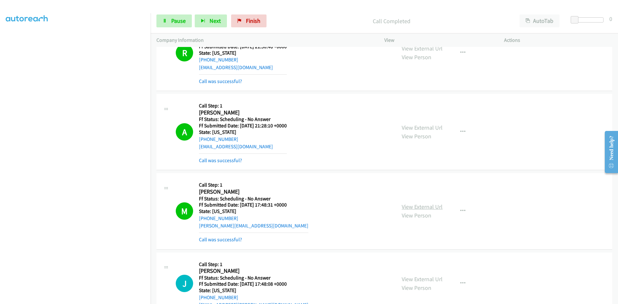
click at [423, 208] on link "View External Url" at bounding box center [422, 206] width 41 height 7
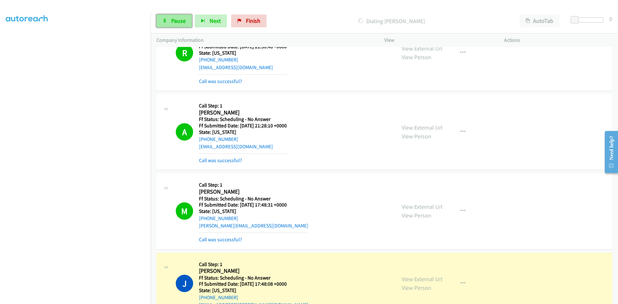
click at [175, 24] on link "Pause" at bounding box center [173, 20] width 35 height 13
click at [438, 280] on link "View External Url" at bounding box center [422, 279] width 41 height 7
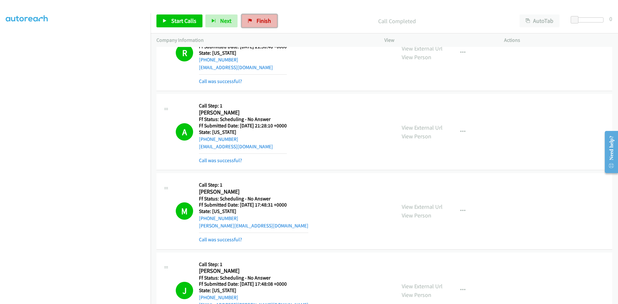
click at [259, 21] on span "Finish" at bounding box center [264, 20] width 14 height 7
